Goal: Information Seeking & Learning: Learn about a topic

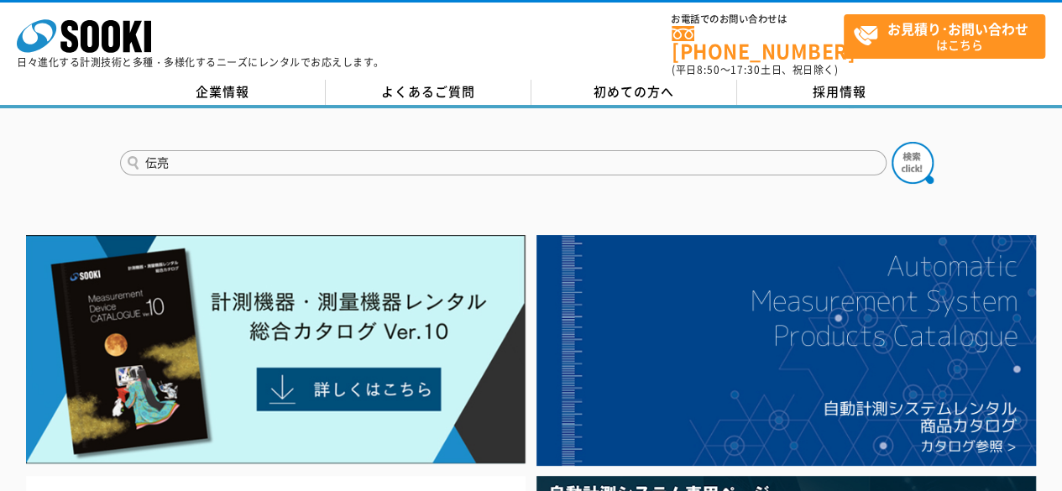
type input "伝"
type input "電流"
click at [891, 142] on button at bounding box center [912, 163] width 42 height 42
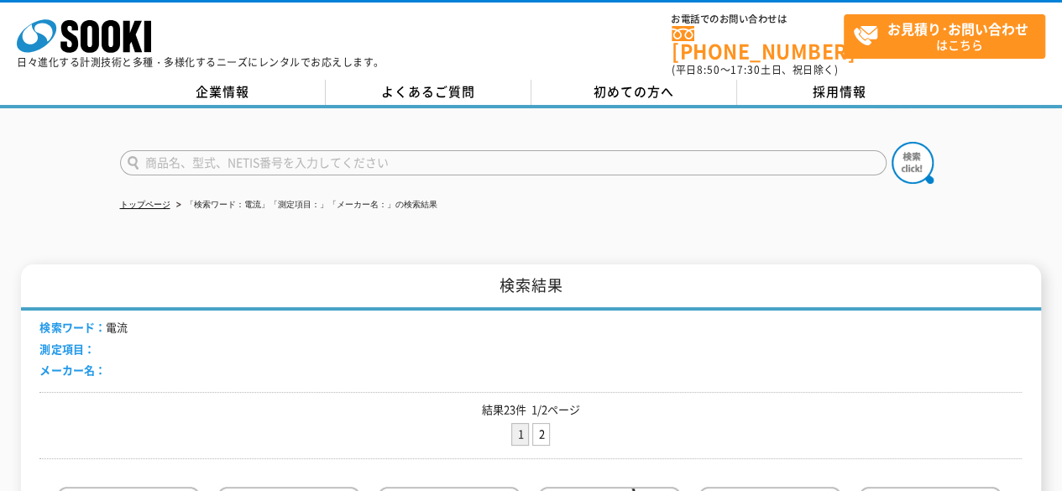
click at [207, 152] on input "text" at bounding box center [503, 162] width 766 height 25
type input "電流　ロガー"
click at [891, 142] on button at bounding box center [912, 163] width 42 height 42
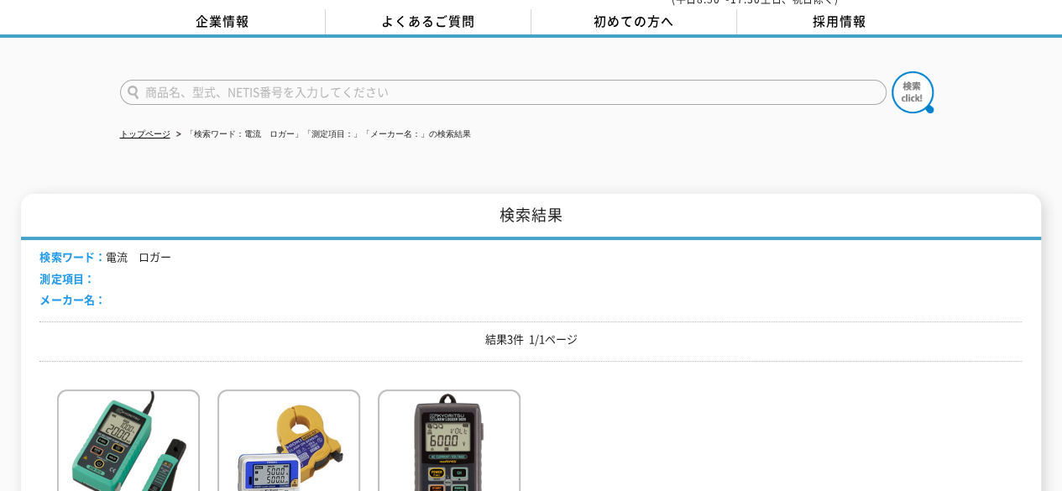
scroll to position [252, 0]
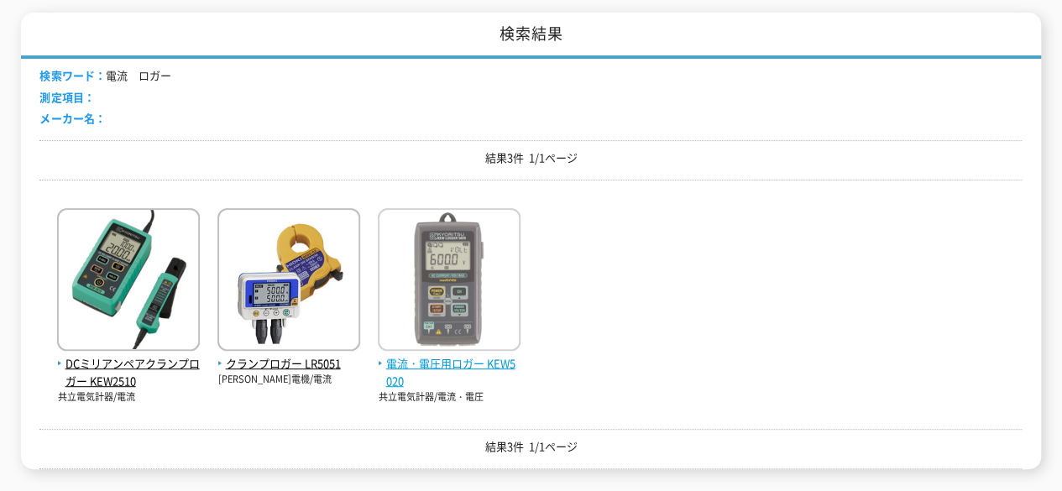
click at [456, 276] on img at bounding box center [449, 281] width 143 height 147
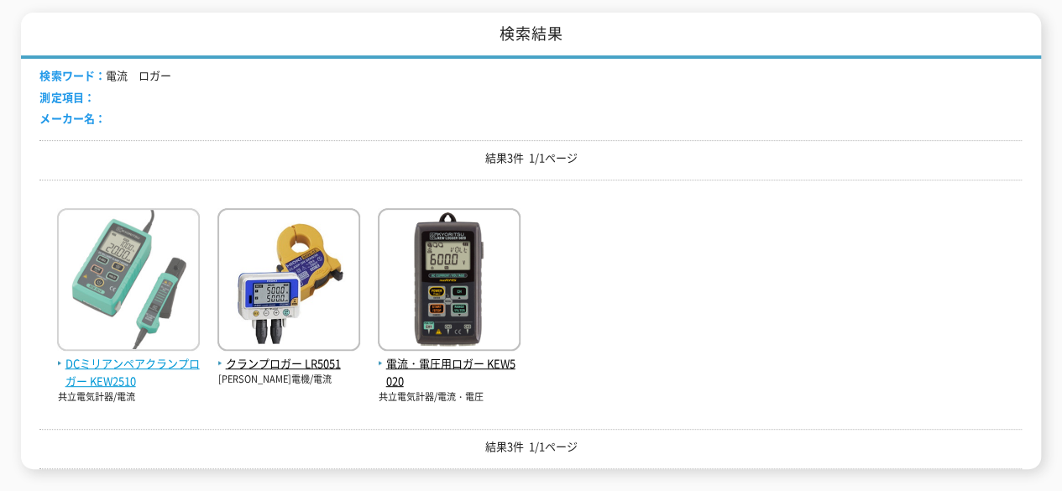
click at [126, 248] on img at bounding box center [128, 281] width 143 height 147
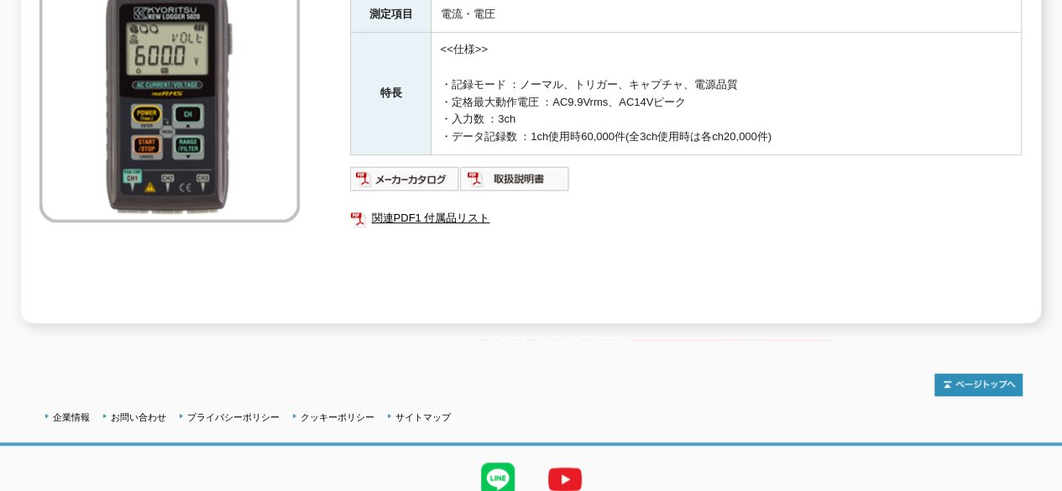
scroll to position [324, 0]
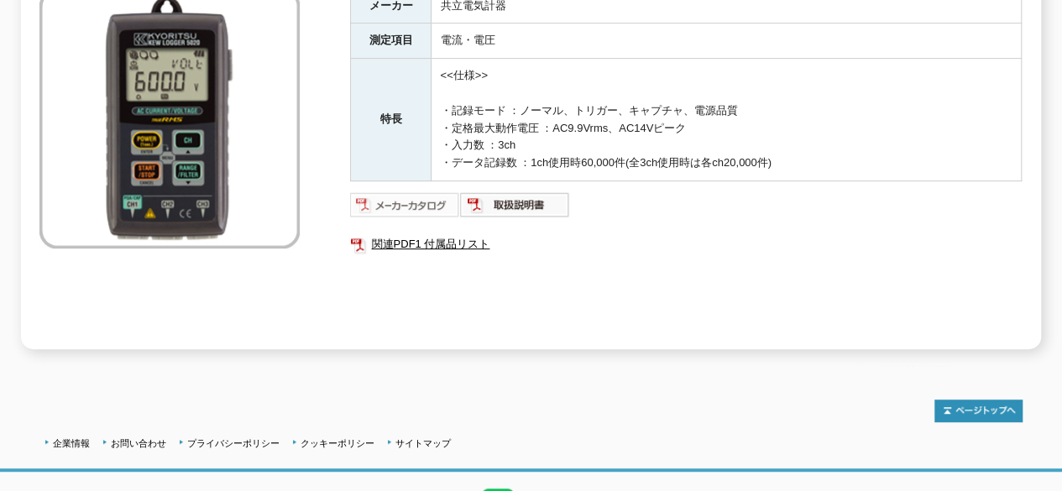
click at [398, 194] on img at bounding box center [405, 204] width 110 height 27
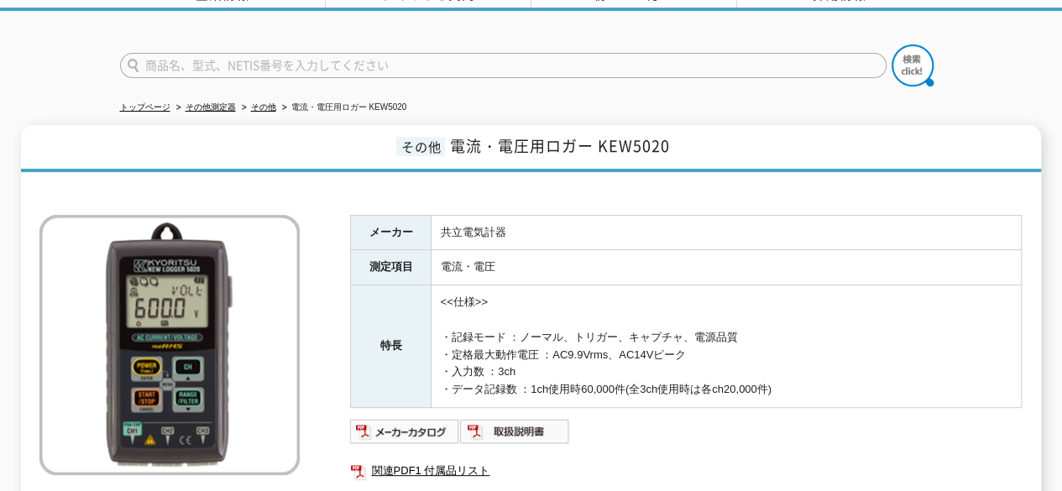
scroll to position [0, 0]
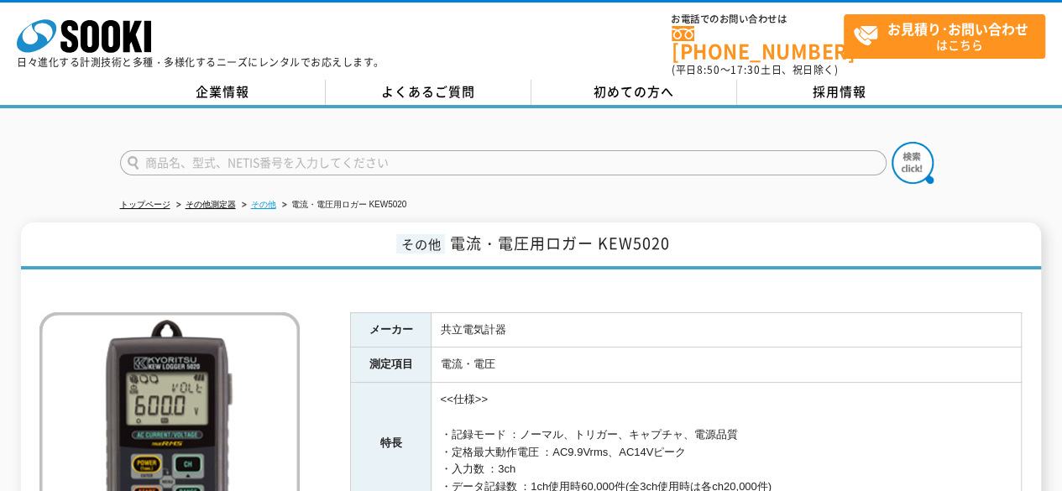
click at [260, 200] on link "その他" at bounding box center [263, 204] width 25 height 9
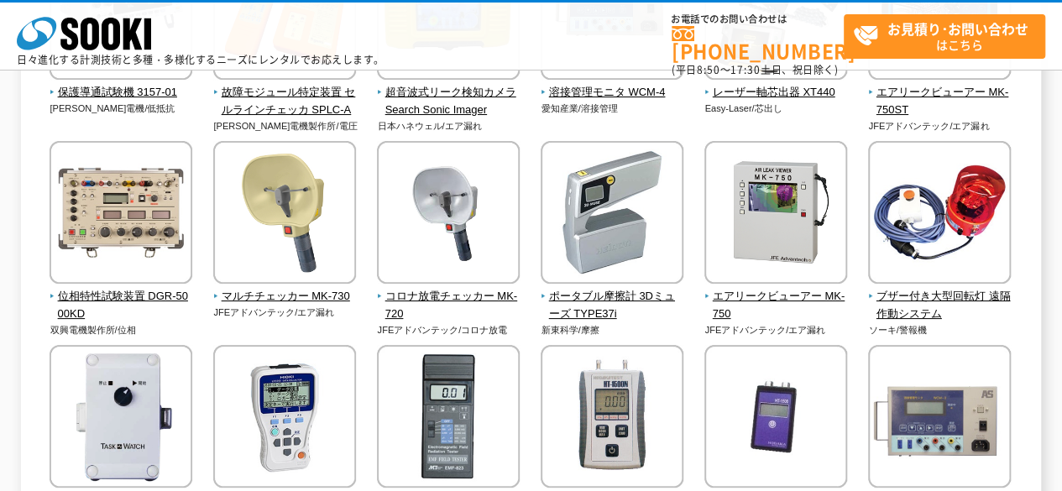
scroll to position [1679, 0]
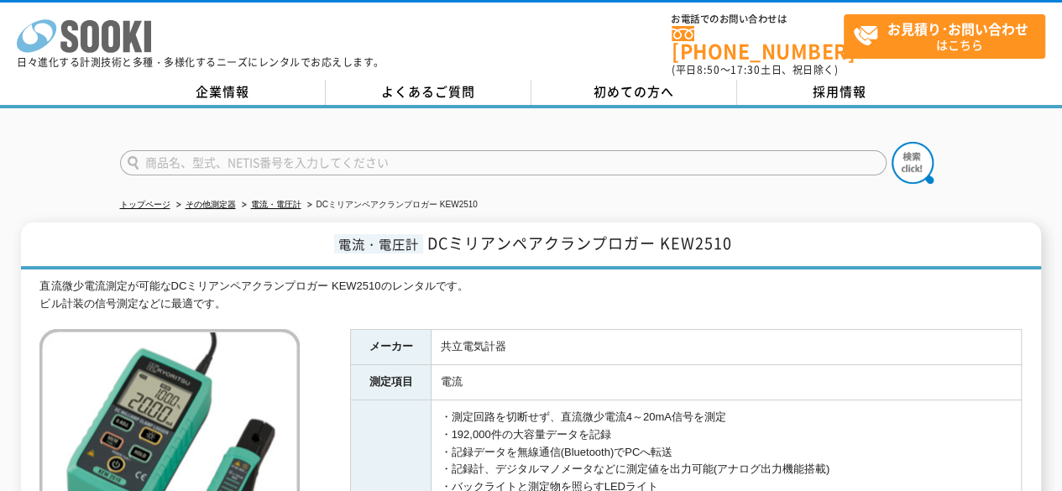
click at [70, 35] on icon at bounding box center [69, 36] width 18 height 33
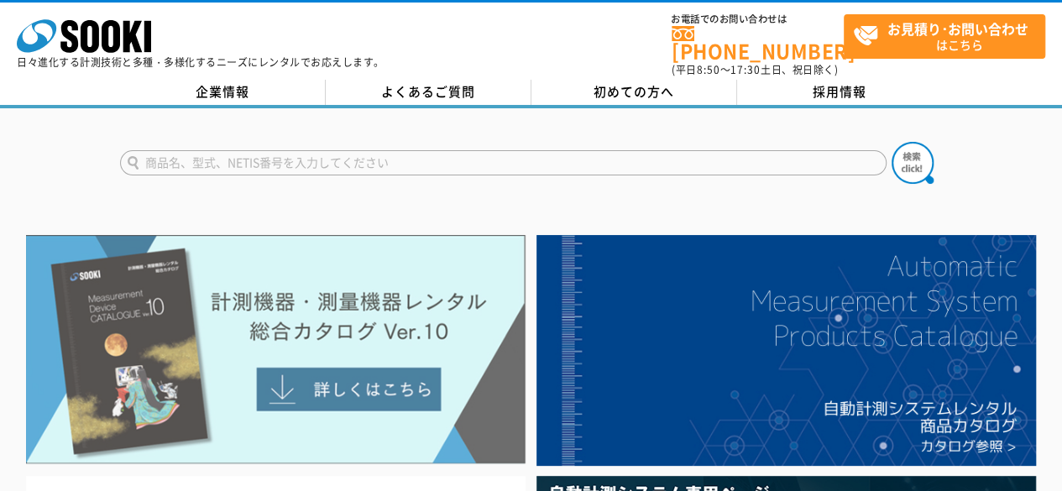
click at [309, 373] on img at bounding box center [275, 349] width 499 height 229
click at [362, 373] on img at bounding box center [275, 349] width 499 height 229
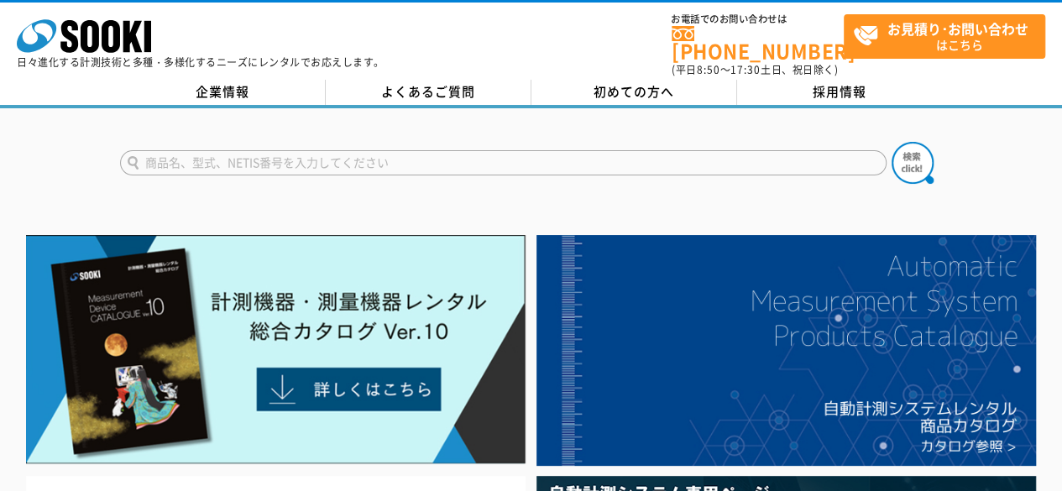
click at [240, 159] on input "text" at bounding box center [503, 162] width 766 height 25
click at [269, 150] on input "text" at bounding box center [503, 162] width 766 height 25
type input "で"
type input "d"
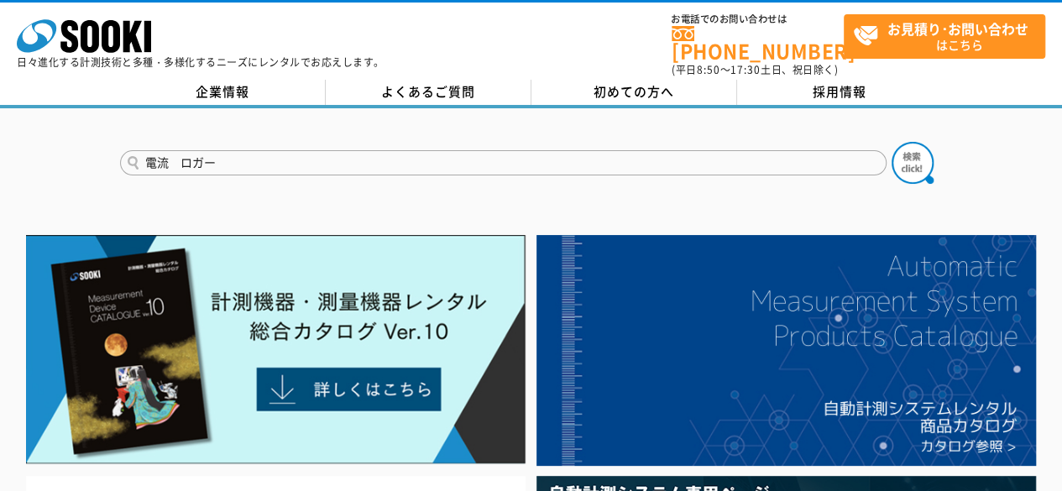
type input "電流　ロガー"
click at [891, 142] on button at bounding box center [912, 163] width 42 height 42
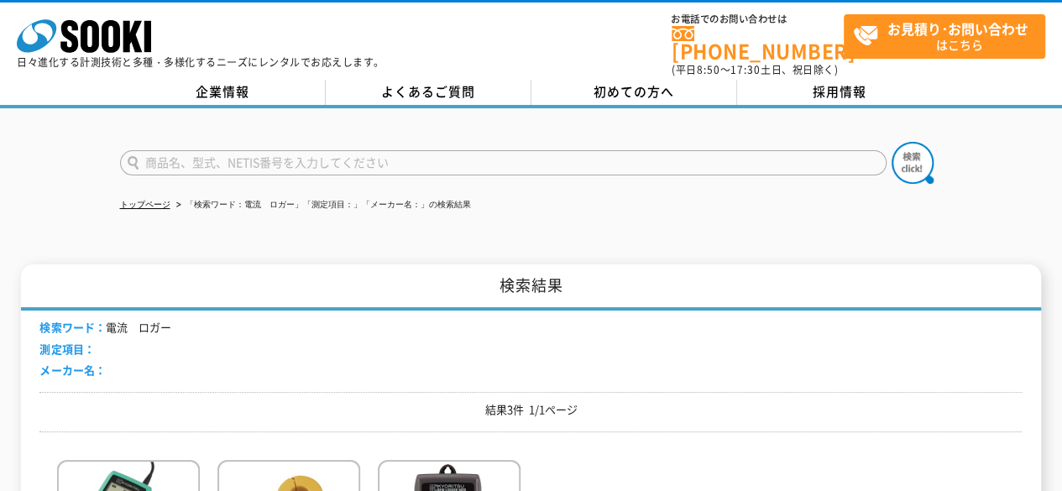
scroll to position [252, 0]
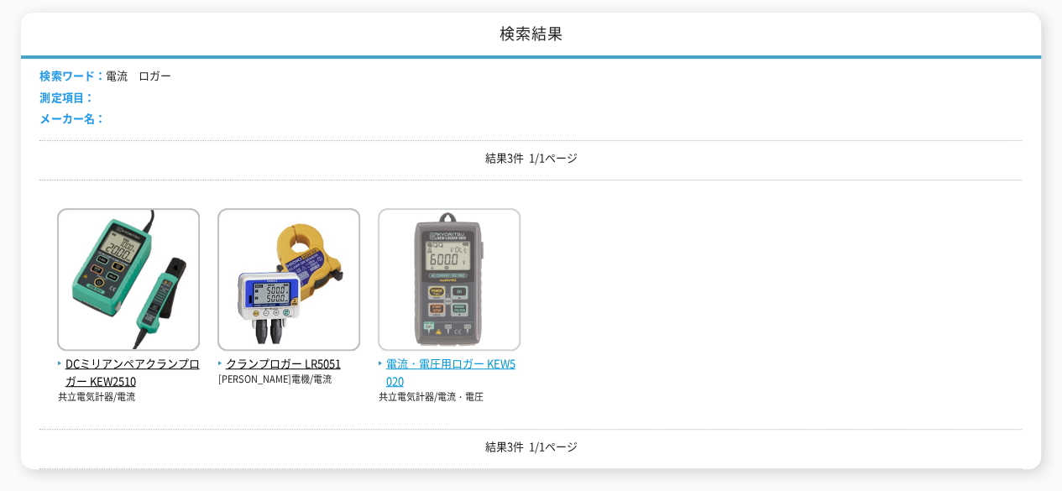
click at [430, 276] on img at bounding box center [449, 281] width 143 height 147
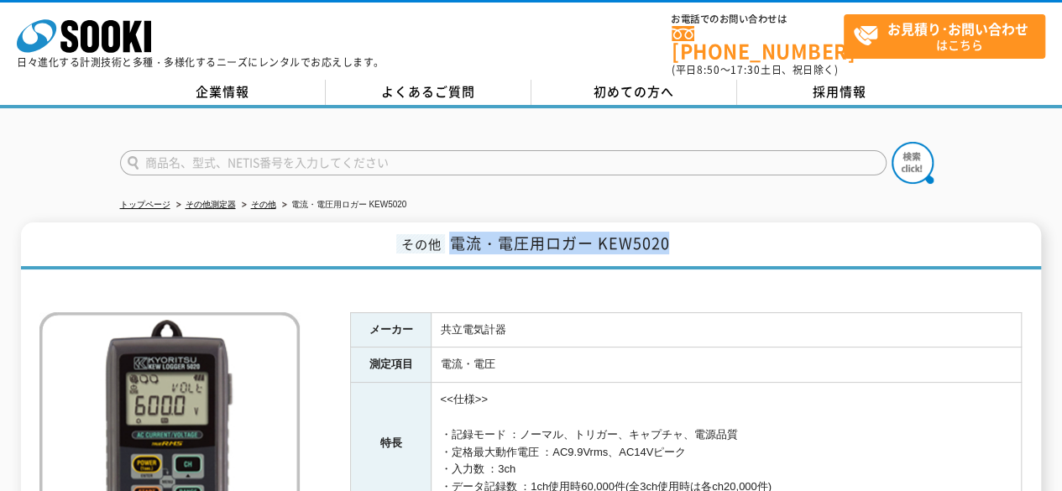
drag, startPoint x: 451, startPoint y: 230, endPoint x: 697, endPoint y: 231, distance: 245.9
click at [697, 231] on h1 "その他 電流・電圧用ロガー KEW5020" at bounding box center [530, 245] width 1019 height 47
drag, startPoint x: 772, startPoint y: 232, endPoint x: 717, endPoint y: 232, distance: 55.4
click at [770, 232] on h1 "その他 電流・電圧用ロガー KEW5020" at bounding box center [530, 245] width 1019 height 47
click at [590, 232] on span "電流・電圧用ロガー KEW5020" at bounding box center [559, 243] width 220 height 23
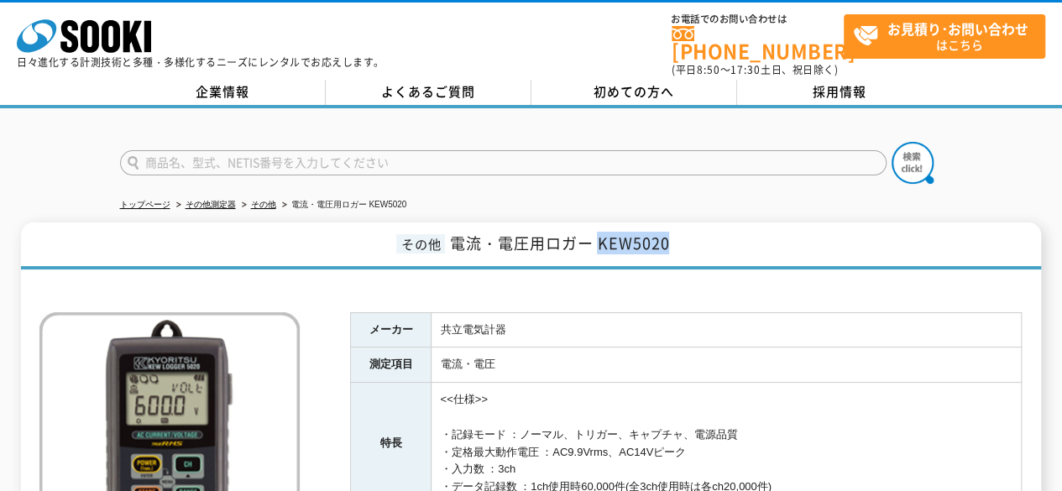
drag, startPoint x: 597, startPoint y: 231, endPoint x: 744, endPoint y: 237, distance: 147.8
click at [728, 235] on h1 "その他 電流・電圧用ロガー KEW5020" at bounding box center [530, 245] width 1019 height 47
copy span "KEW5020"
drag, startPoint x: 317, startPoint y: 195, endPoint x: 364, endPoint y: 192, distance: 47.1
click at [364, 196] on li "電流・電圧用ロガー KEW5020" at bounding box center [343, 205] width 128 height 18
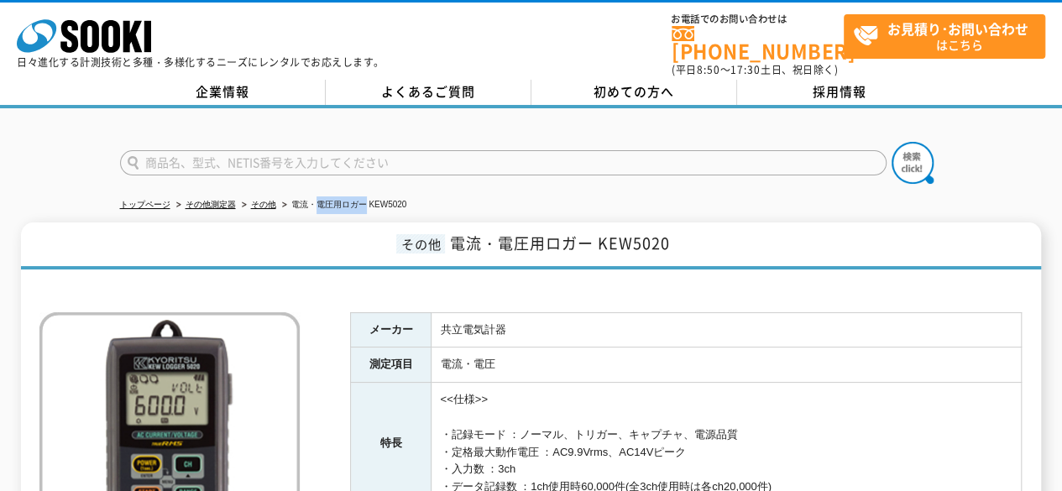
copy li "電圧用ロガー"
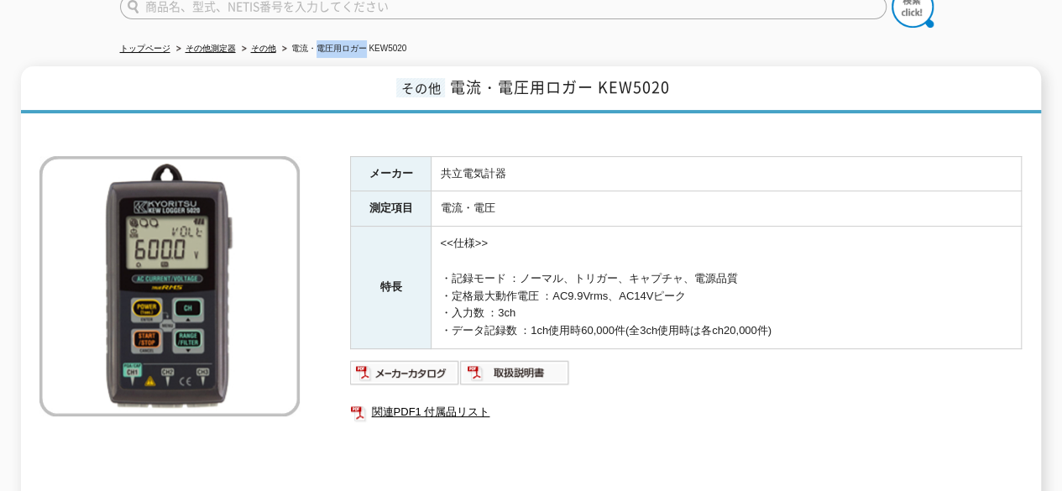
scroll to position [72, 0]
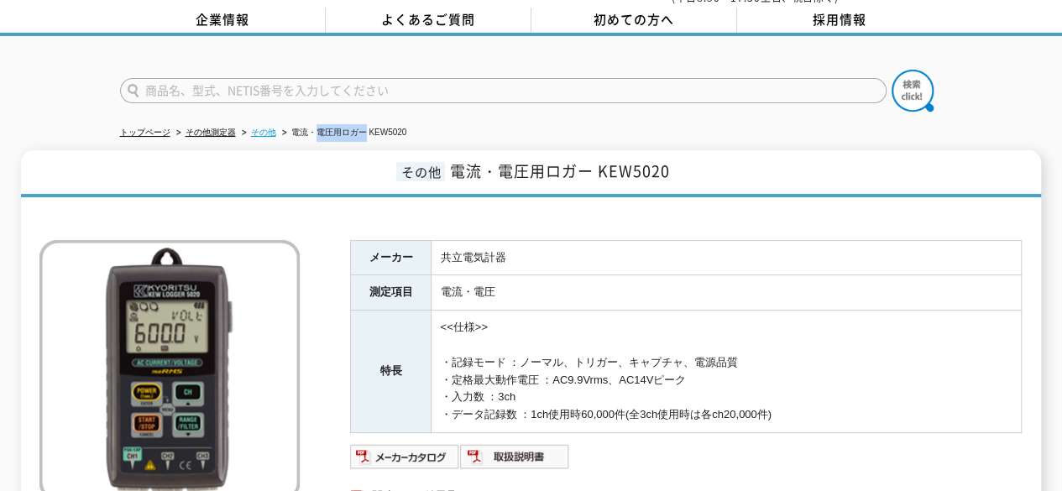
click at [260, 128] on link "その他" at bounding box center [263, 132] width 25 height 9
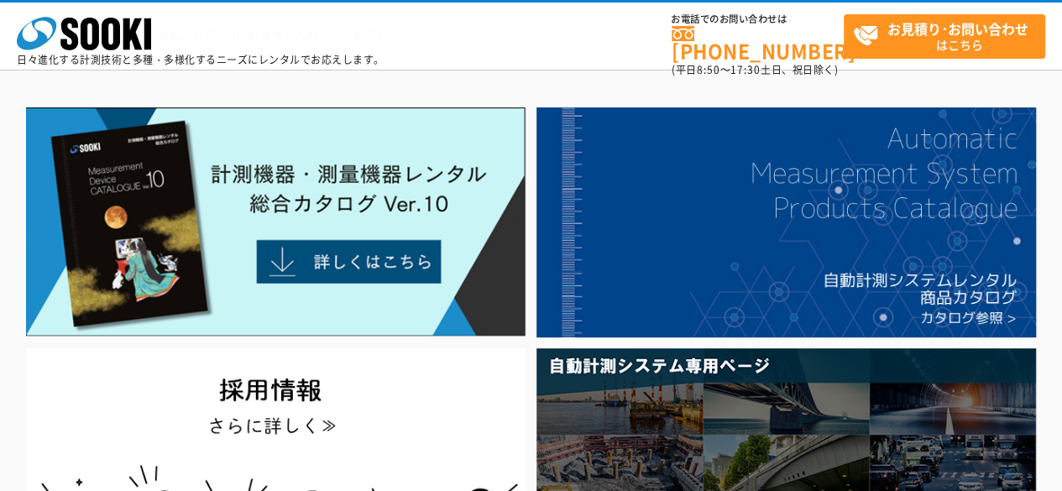
scroll to position [168, 0]
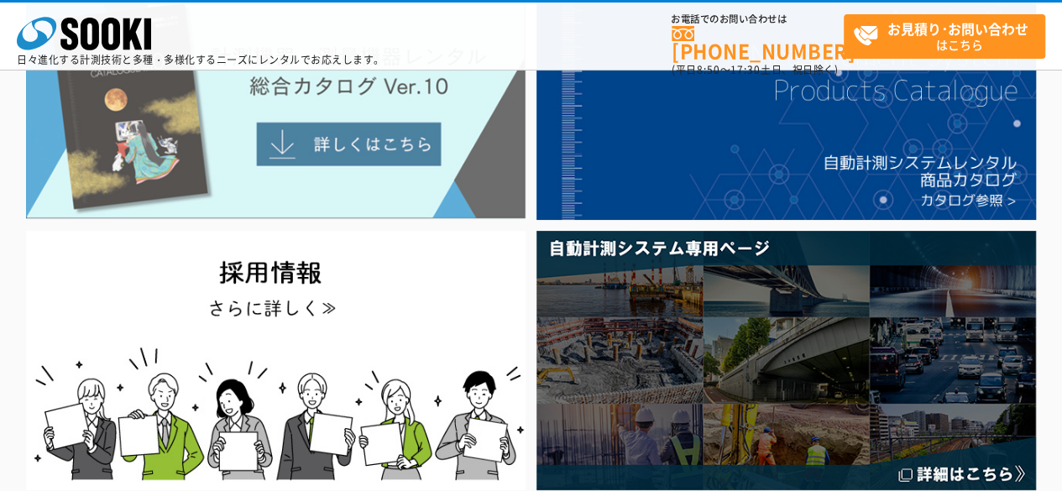
click at [317, 128] on img at bounding box center [275, 104] width 499 height 229
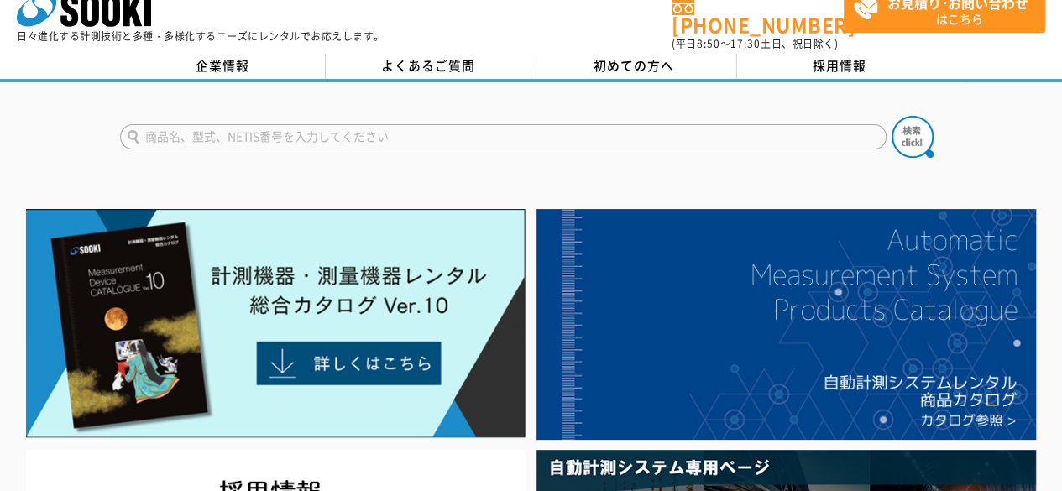
scroll to position [0, 0]
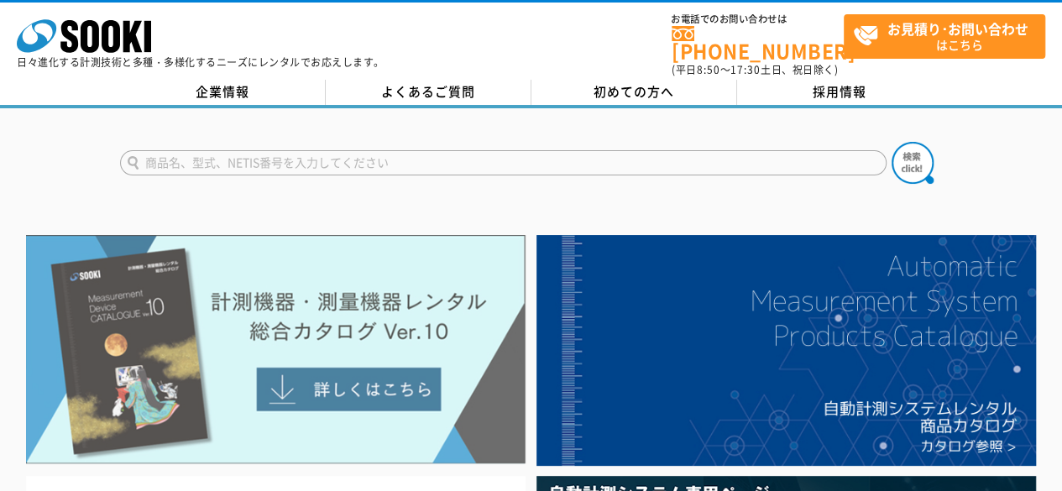
click at [196, 318] on img at bounding box center [275, 349] width 499 height 229
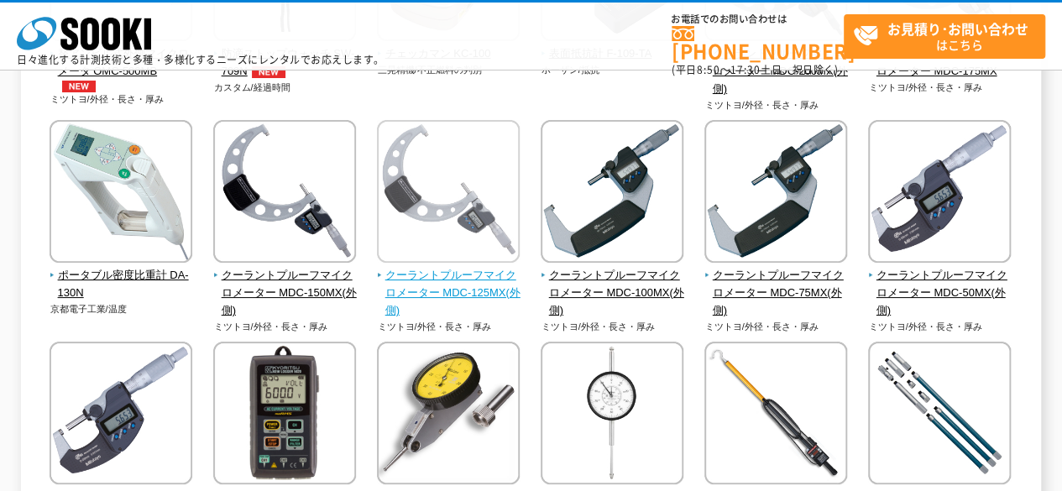
scroll to position [671, 0]
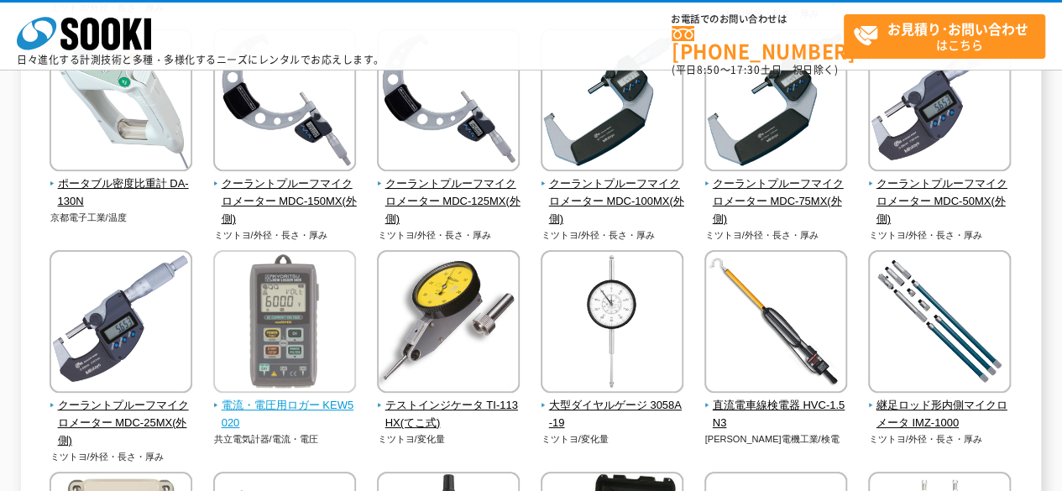
click at [333, 402] on span "電流・電圧用ロガー KEW5020" at bounding box center [285, 414] width 144 height 35
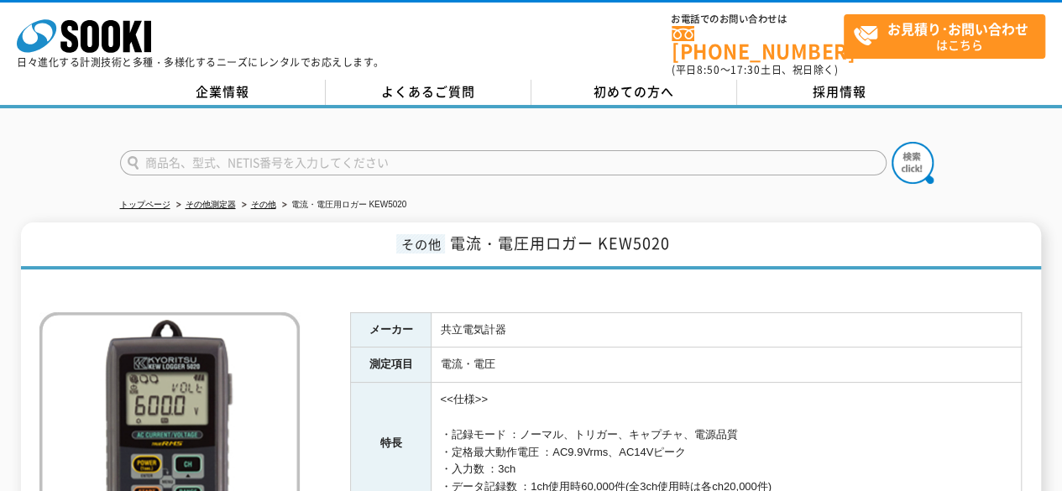
click at [606, 232] on span "電流・電圧用ロガー KEW5020" at bounding box center [559, 243] width 220 height 23
drag, startPoint x: 600, startPoint y: 229, endPoint x: 693, endPoint y: 229, distance: 93.2
click at [692, 229] on h1 "その他 電流・電圧用ロガー KEW5020" at bounding box center [530, 245] width 1019 height 47
copy span "KEW5020"
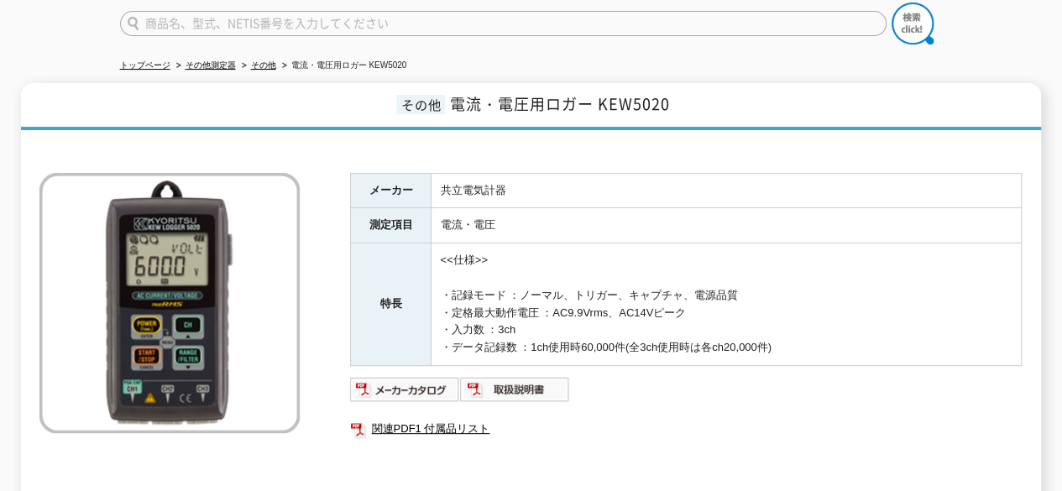
scroll to position [336, 0]
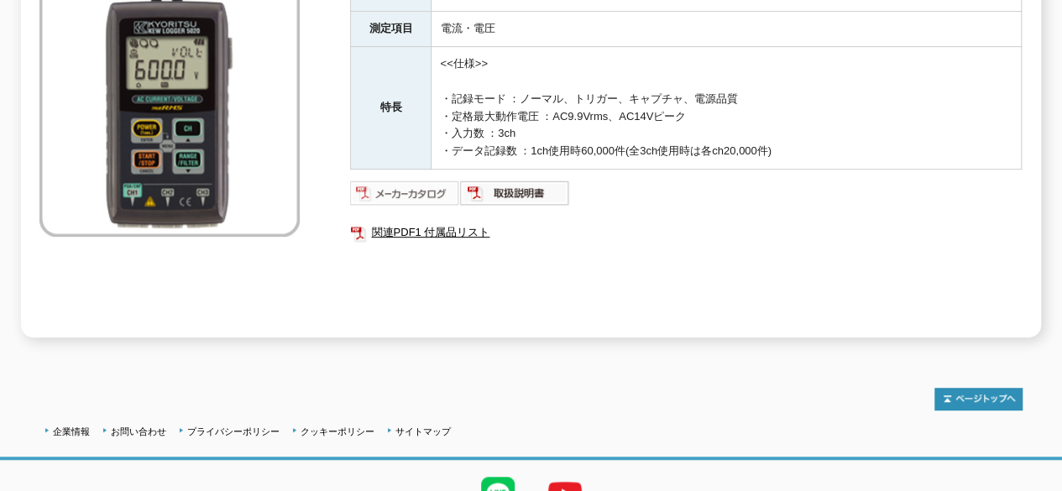
click at [410, 181] on img at bounding box center [405, 193] width 110 height 27
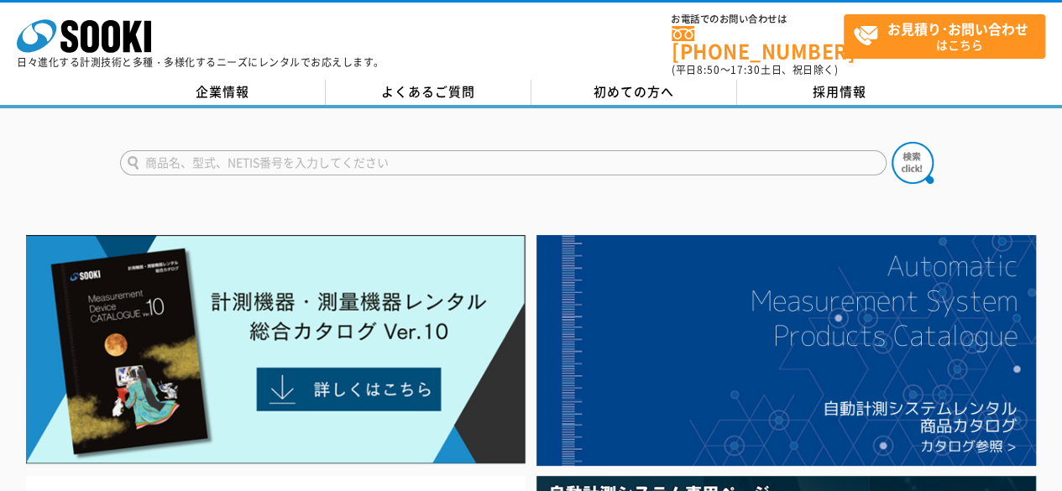
click at [213, 142] on form at bounding box center [531, 165] width 822 height 47
click at [211, 155] on input "text" at bounding box center [503, 162] width 766 height 25
type input "ｆ"
type input "電流　ロガー"
click at [891, 142] on button at bounding box center [912, 163] width 42 height 42
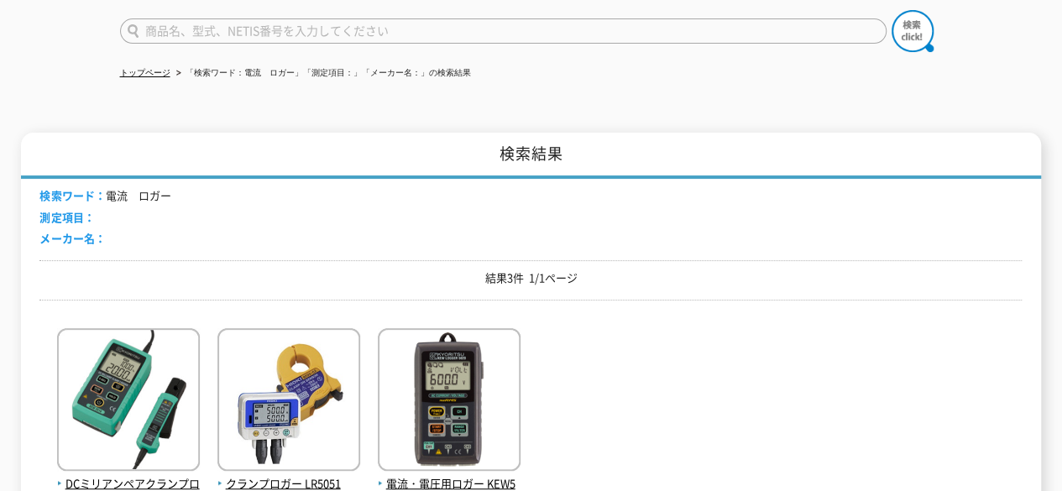
scroll to position [336, 0]
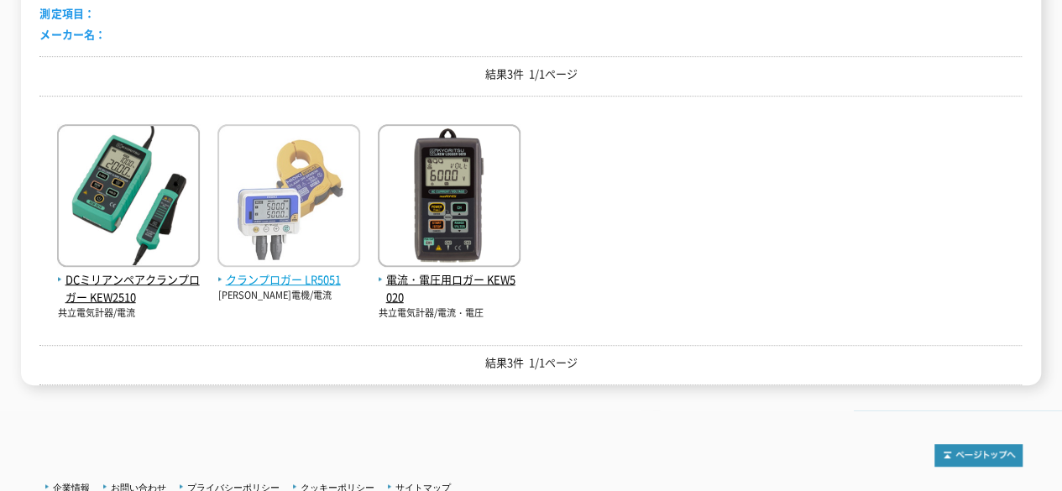
click at [282, 271] on span "クランプロガー LR5051" at bounding box center [288, 280] width 143 height 18
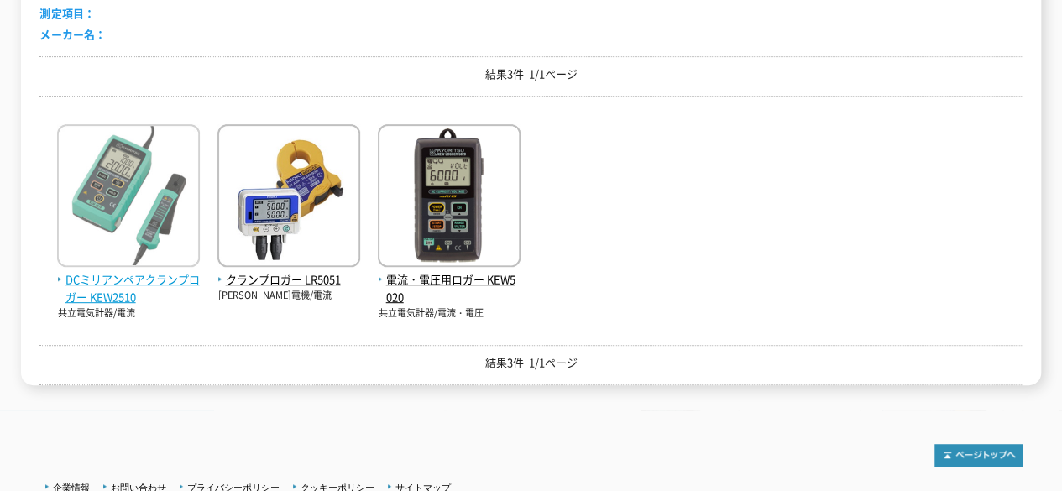
click at [149, 174] on img at bounding box center [128, 197] width 143 height 147
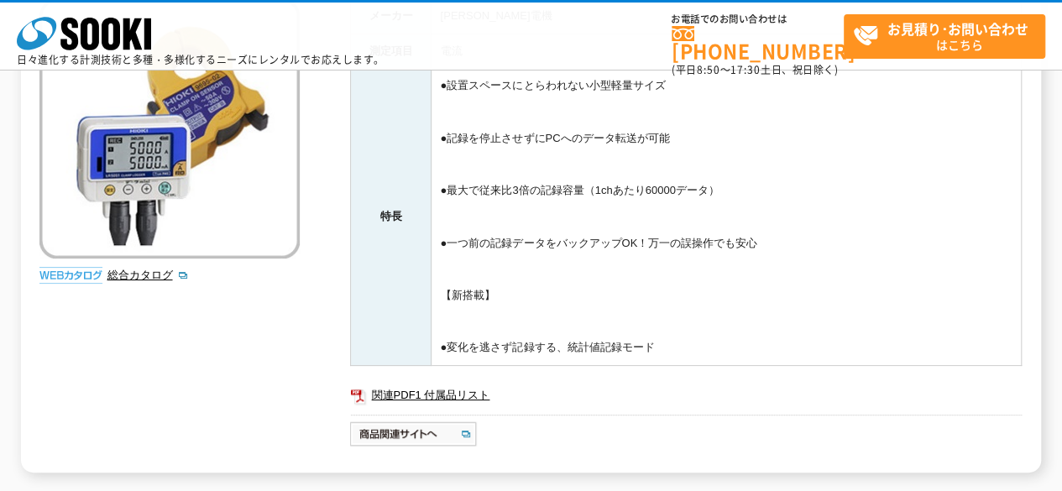
scroll to position [336, 0]
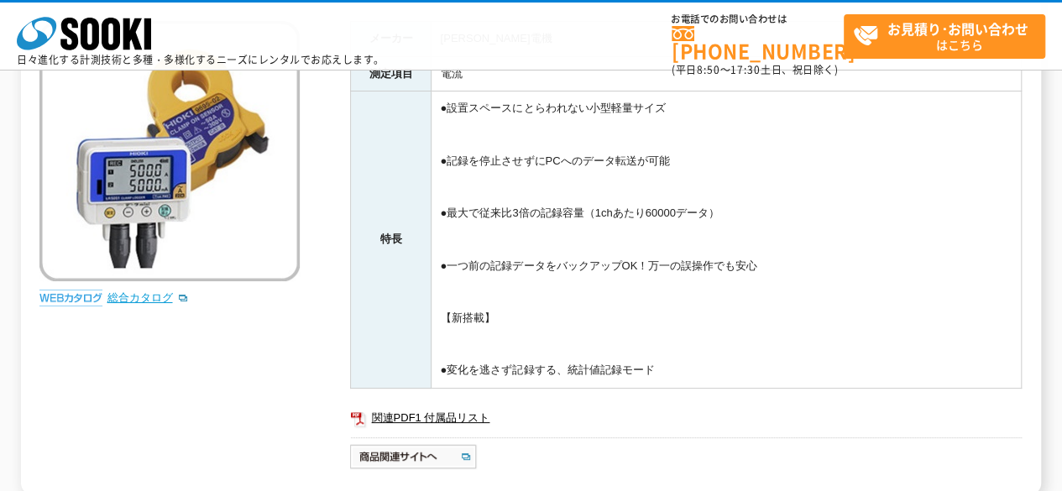
click at [131, 291] on link "総合カタログ" at bounding box center [148, 297] width 82 height 13
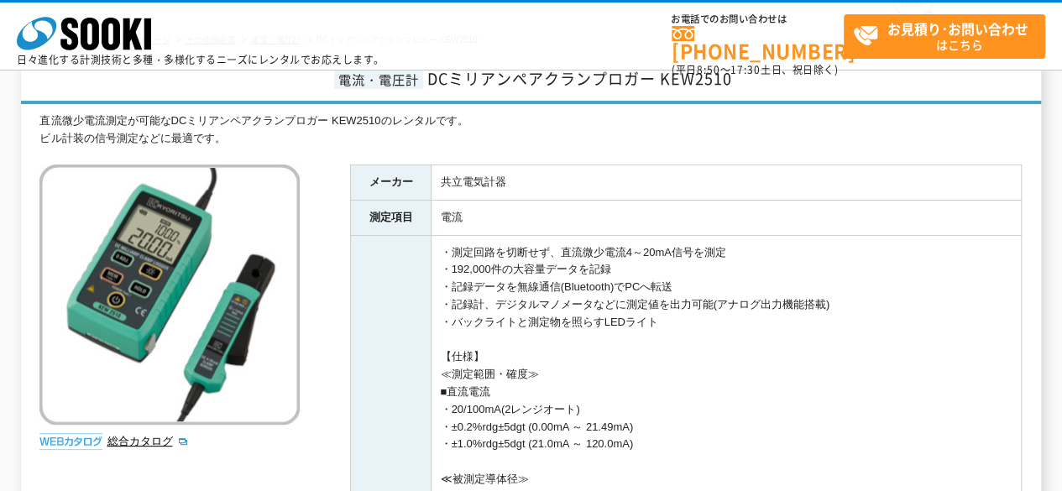
scroll to position [252, 0]
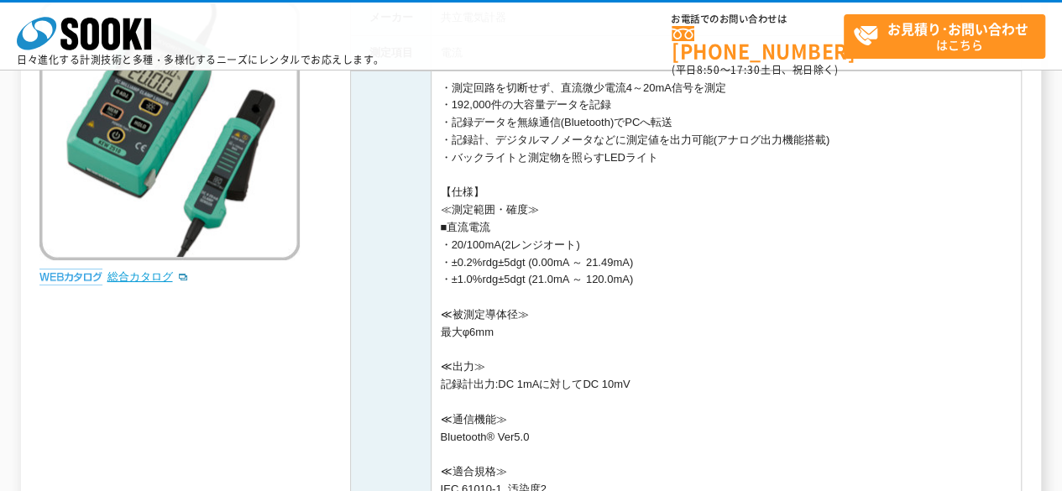
click at [138, 274] on link "総合カタログ" at bounding box center [148, 276] width 82 height 13
